Goal: Task Accomplishment & Management: Manage account settings

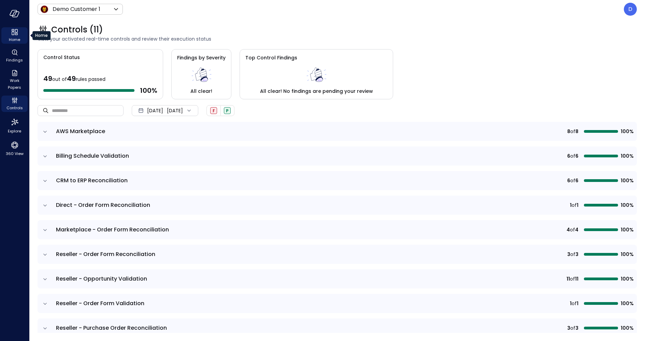
click at [17, 33] on icon "Home" at bounding box center [15, 32] width 8 height 8
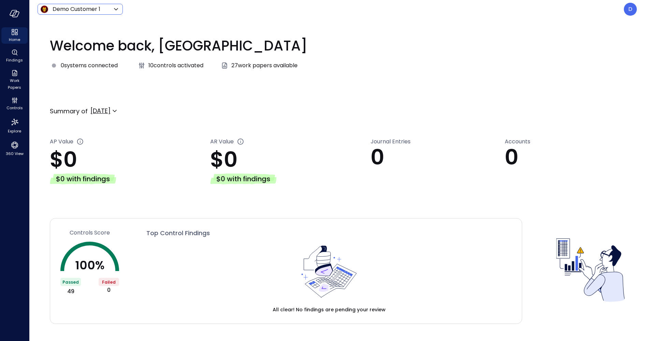
click at [71, 8] on body "**********" at bounding box center [322, 170] width 645 height 341
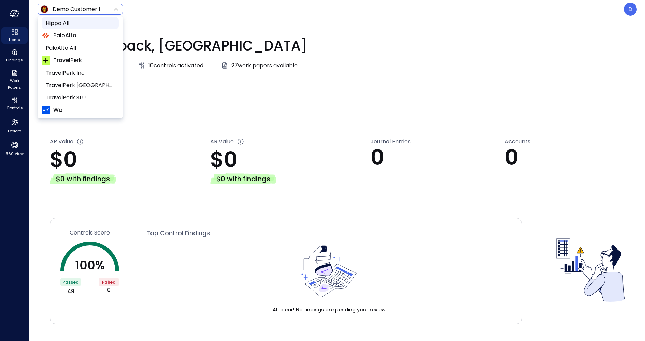
scroll to position [94, 0]
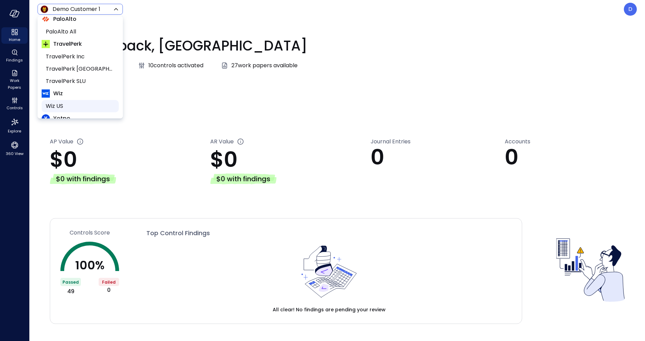
click at [65, 103] on span "Wiz US" at bounding box center [80, 106] width 68 height 8
type input "******"
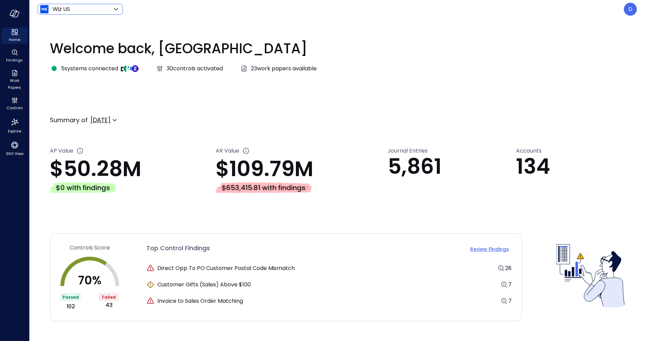
click at [54, 68] on div at bounding box center [54, 68] width 1 height 1
click at [79, 70] on span "5 systems connected" at bounding box center [89, 68] width 57 height 8
click at [629, 9] on p "D" at bounding box center [630, 9] width 4 height 8
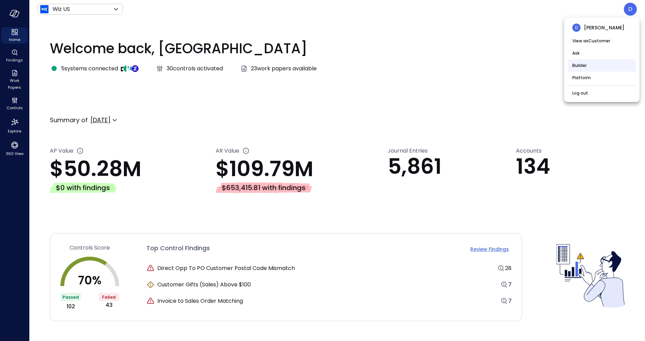
click at [588, 65] on li "Builder" at bounding box center [601, 65] width 67 height 12
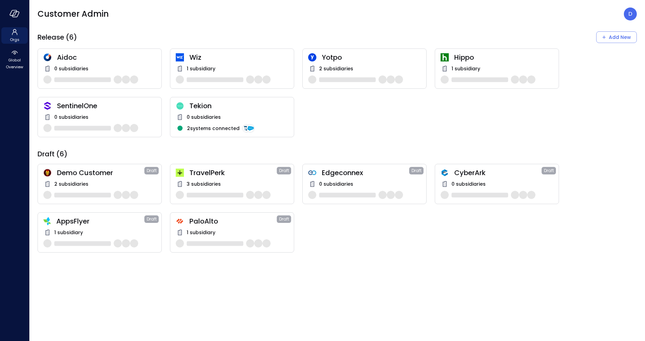
click at [69, 68] on span "0 subsidiaries" at bounding box center [71, 69] width 34 height 8
click at [193, 61] on span "Wiz" at bounding box center [238, 57] width 99 height 9
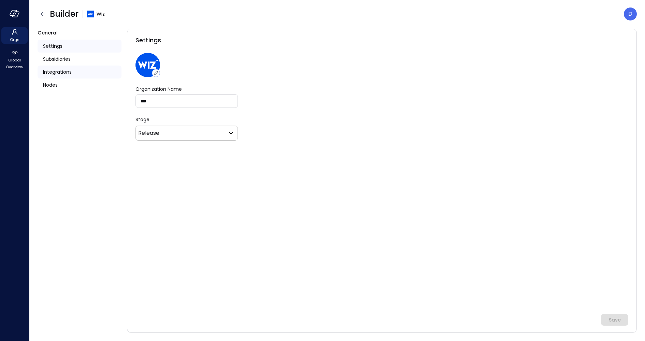
click at [57, 72] on span "Integrations" at bounding box center [57, 72] width 29 height 8
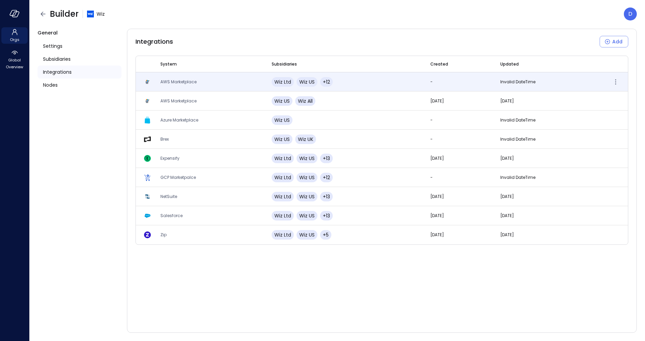
click at [170, 81] on span "AWS Marketplace" at bounding box center [178, 82] width 36 height 6
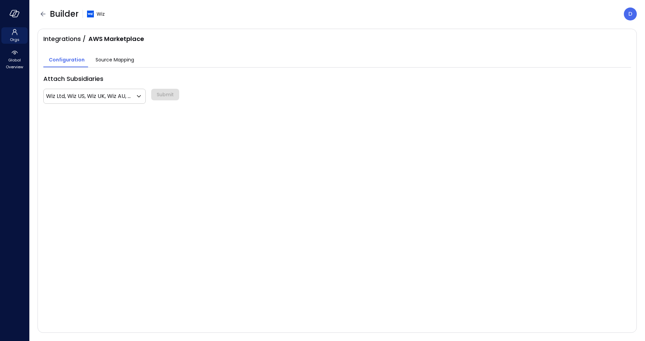
click at [124, 60] on span "Source Mapping" at bounding box center [114, 60] width 39 height 8
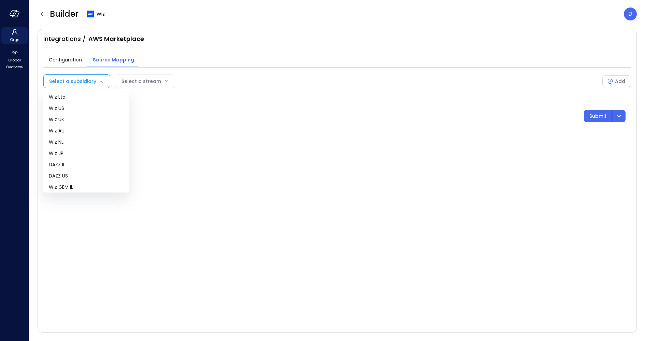
click at [93, 80] on body "Orgs Global Overview Builder Wiz D Integrations / AWS Marketplace Configuration…" at bounding box center [322, 170] width 645 height 341
click at [75, 119] on span "Wiz UK" at bounding box center [86, 119] width 75 height 7
type input "**"
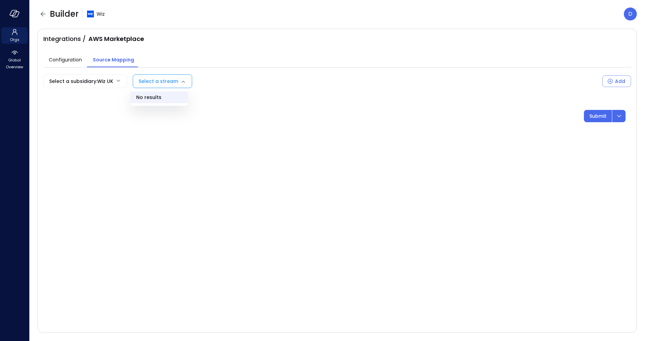
click at [147, 75] on body "Orgs Global Overview Builder Wiz D Integrations / AWS Marketplace Configuration…" at bounding box center [322, 170] width 645 height 341
click at [156, 105] on li at bounding box center [159, 104] width 57 height 3
click at [152, 95] on ul "No results" at bounding box center [159, 97] width 57 height 17
click at [40, 13] on div at bounding box center [322, 170] width 645 height 341
click at [43, 14] on icon "button" at bounding box center [43, 14] width 8 height 8
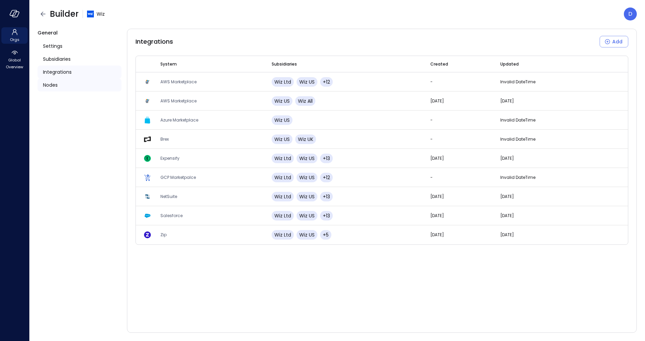
click at [79, 80] on div "Nodes" at bounding box center [80, 84] width 84 height 13
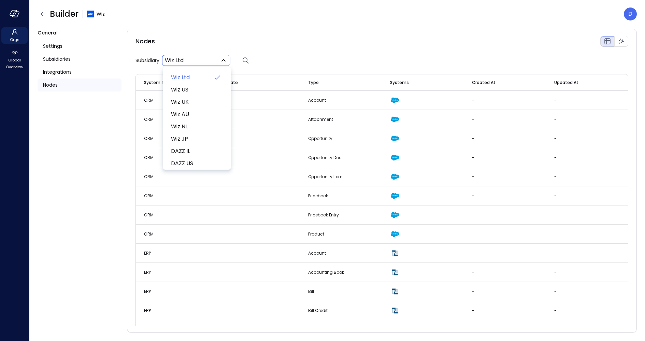
click at [201, 60] on body "Orgs Global Overview Builder Wiz D General Settings Subsidiaries Integrations N…" at bounding box center [322, 170] width 645 height 341
click at [153, 112] on div at bounding box center [322, 170] width 645 height 341
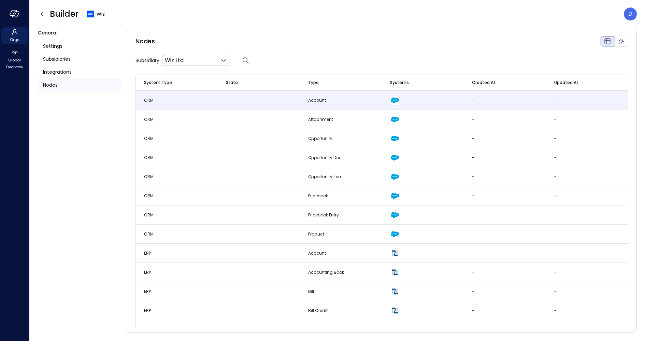
click at [152, 102] on span "CRM" at bounding box center [149, 100] width 10 height 6
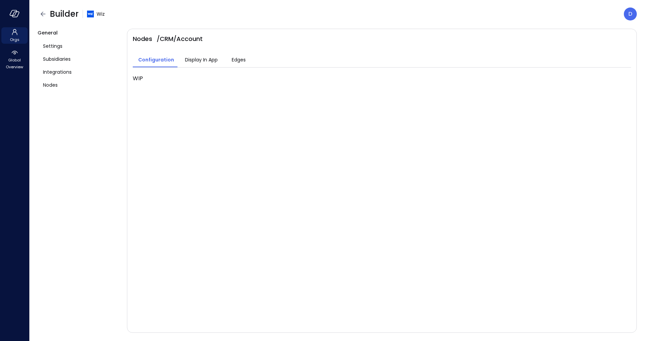
click at [201, 60] on span "Display In App" at bounding box center [201, 60] width 33 height 8
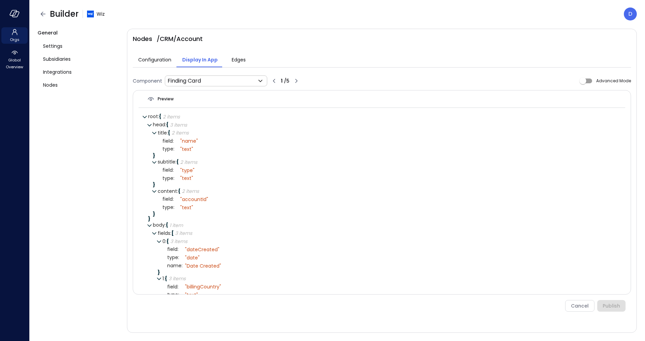
click at [237, 61] on span "Edges" at bounding box center [239, 60] width 14 height 8
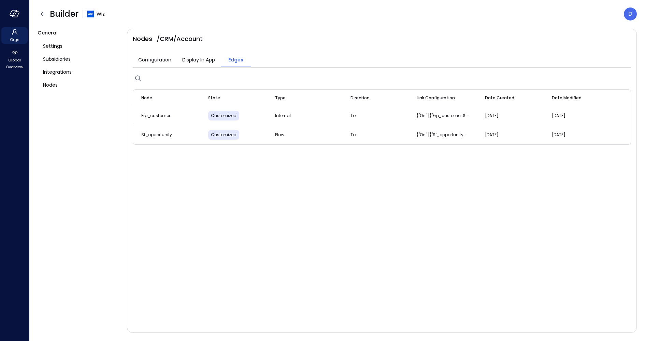
click at [203, 62] on span "Display In App" at bounding box center [198, 60] width 33 height 8
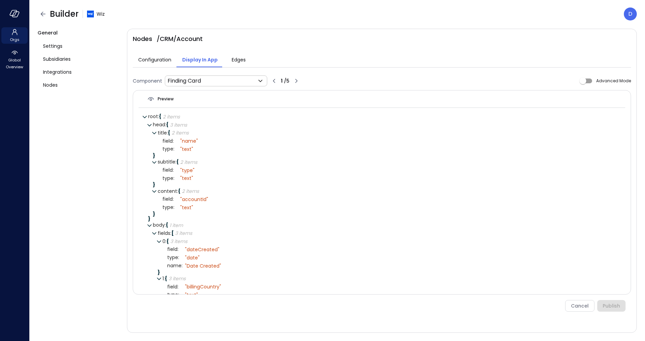
click at [158, 61] on span "Configuration" at bounding box center [154, 60] width 33 height 8
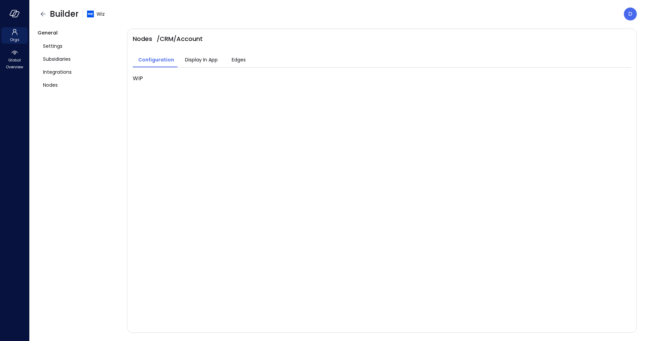
click at [193, 61] on span "Display In App" at bounding box center [201, 60] width 33 height 8
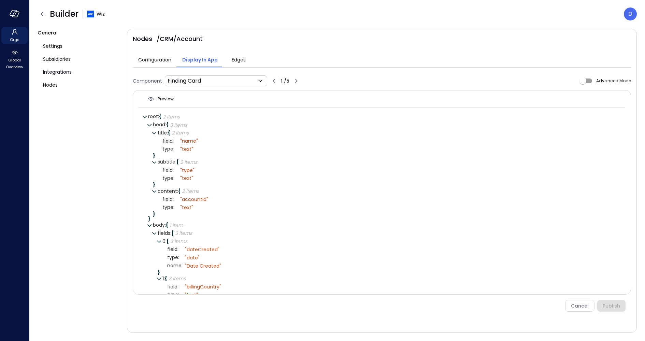
click at [236, 61] on span "Edges" at bounding box center [239, 60] width 14 height 8
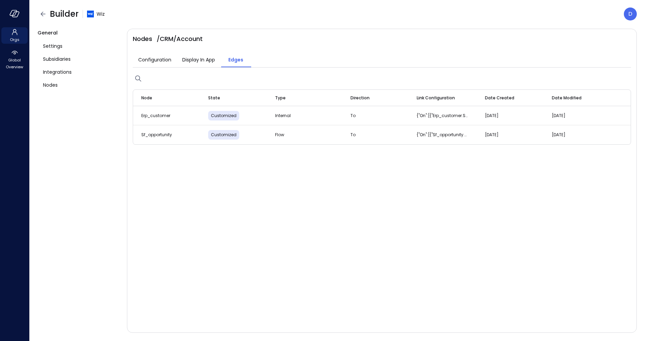
click at [206, 61] on span "Display In App" at bounding box center [198, 60] width 33 height 8
